Goal: Task Accomplishment & Management: Use online tool/utility

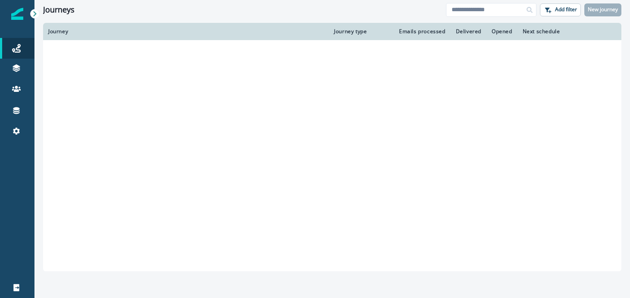
click at [13, 120] on link "Connections" at bounding box center [17, 110] width 34 height 21
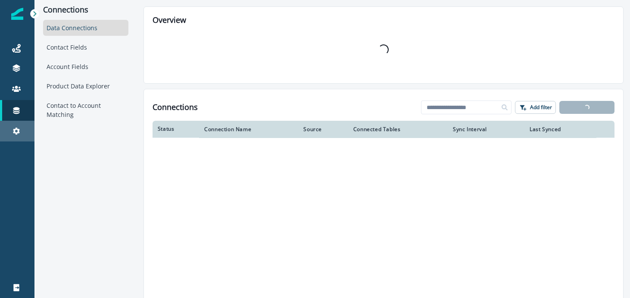
click at [27, 133] on div "Settings" at bounding box center [17, 131] width 28 height 10
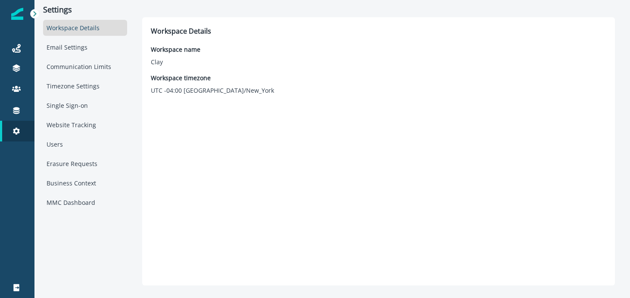
click at [81, 192] on div "Workspace Details Email Settings Communication Limits Timezone Settings Single …" at bounding box center [85, 115] width 84 height 190
click at [81, 201] on div "MMC Dashboard" at bounding box center [85, 202] width 84 height 16
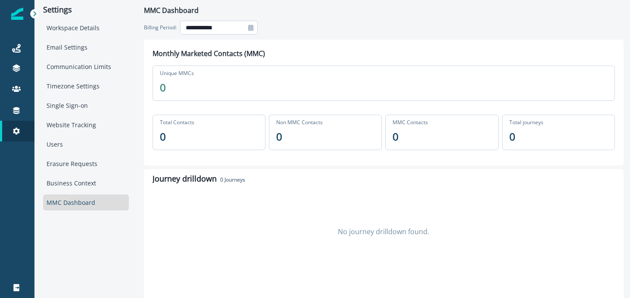
click at [232, 27] on input "**********" at bounding box center [219, 28] width 78 height 14
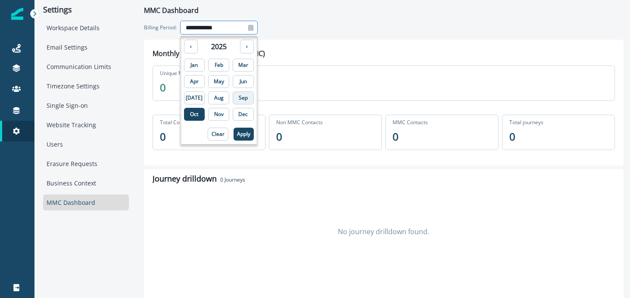
click at [239, 99] on p "Sep" at bounding box center [243, 98] width 9 height 6
type input "**********"
click at [238, 130] on button "Apply" at bounding box center [244, 134] width 20 height 13
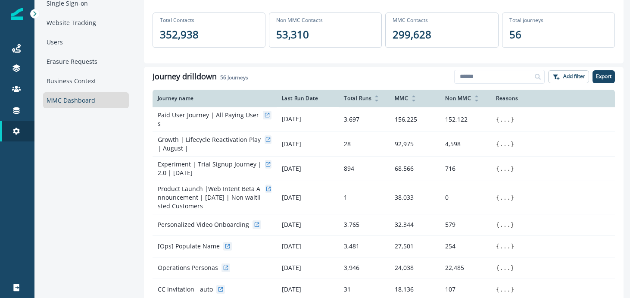
scroll to position [103, 0]
click at [589, 76] on div "Add filter Export" at bounding box center [534, 76] width 161 height 14
click at [599, 76] on p "Export" at bounding box center [604, 75] width 16 height 6
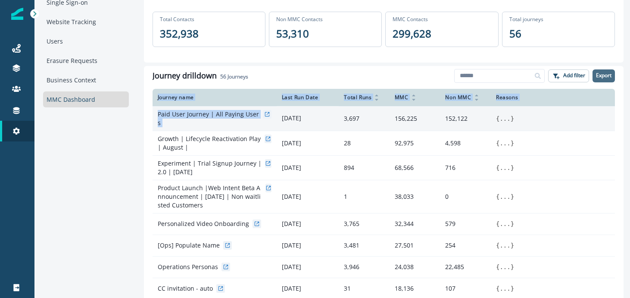
drag, startPoint x: 152, startPoint y: 116, endPoint x: 261, endPoint y: 115, distance: 109.4
click at [261, 115] on div "Journey name Last Run Date Total Runs MMC Non MMC Reasons Paid User Journey | A…" at bounding box center [384, 226] width 480 height 274
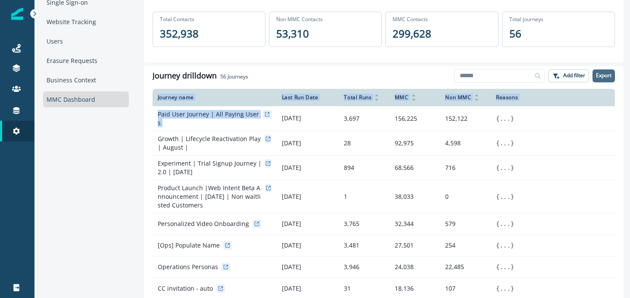
click at [258, 99] on div "Journey name" at bounding box center [215, 97] width 114 height 7
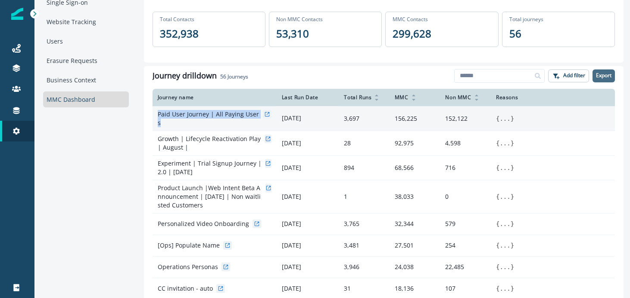
drag, startPoint x: 156, startPoint y: 115, endPoint x: 257, endPoint y: 116, distance: 101.3
click at [258, 116] on td "Paid User Journey | All Paying Users" at bounding box center [215, 118] width 124 height 25
copy p "Paid User Journey | All Paying Users"
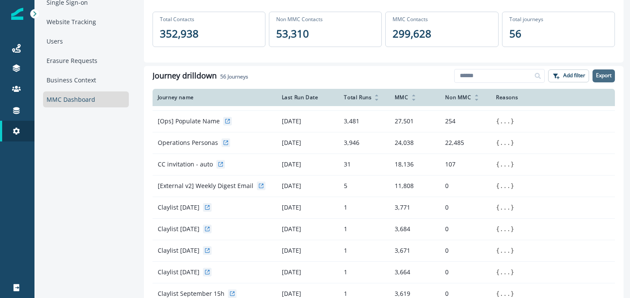
scroll to position [0, 0]
